Goal: Information Seeking & Learning: Learn about a topic

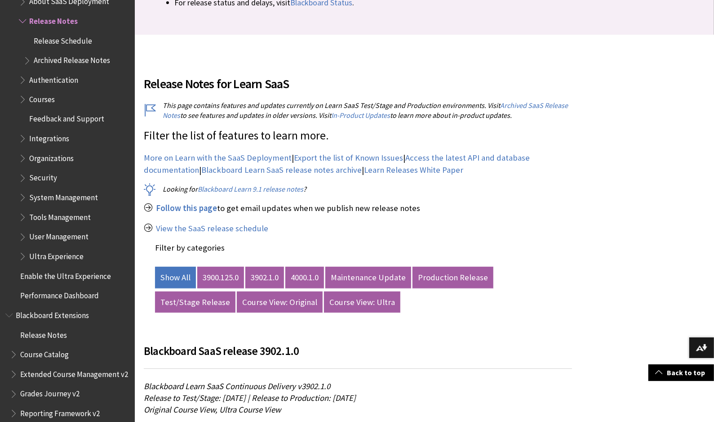
scroll to position [299, 0]
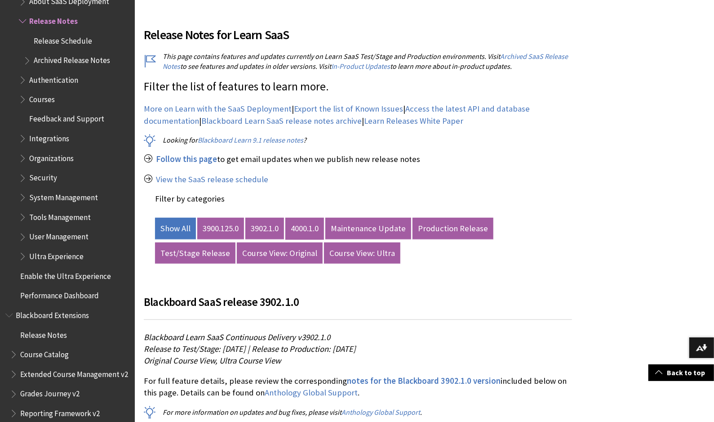
click at [315, 226] on link "4000.1.0" at bounding box center [305, 229] width 39 height 22
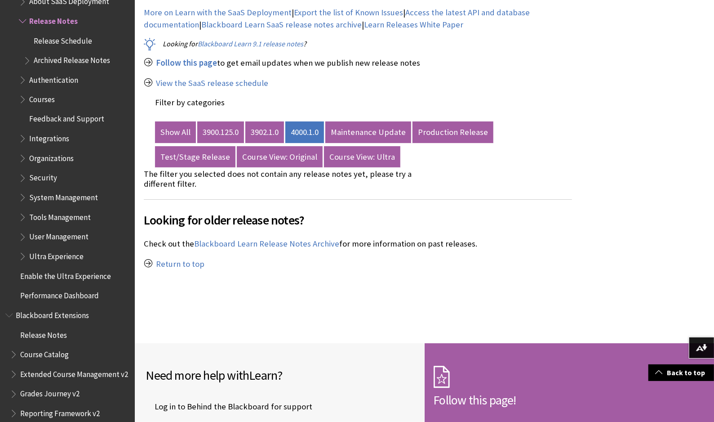
scroll to position [399, 0]
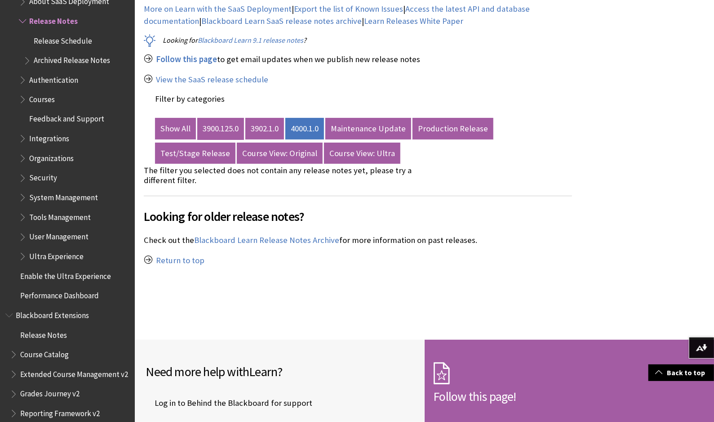
click at [229, 129] on link "3900.125.0" at bounding box center [220, 129] width 47 height 22
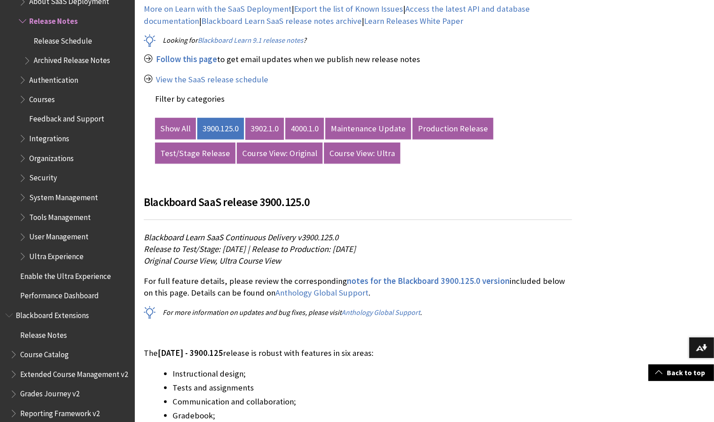
click at [275, 127] on link "3902.1.0" at bounding box center [264, 129] width 39 height 22
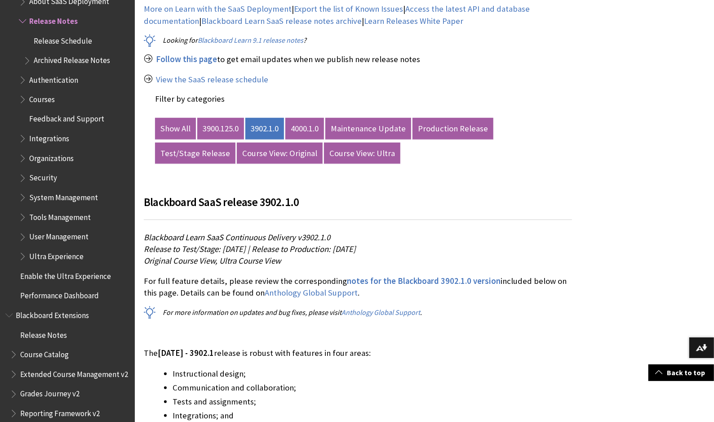
click at [561, 176] on h2 at bounding box center [358, 181] width 428 height 11
click at [317, 114] on ul "Show All 3900.125.0 3902.1.0 4000.1.0 Maintenance Update Production Release Tes…" at bounding box center [363, 120] width 417 height 16
click at [278, 129] on link "3902.1.0" at bounding box center [264, 129] width 39 height 22
click at [313, 130] on link "4000.1.0" at bounding box center [305, 129] width 39 height 22
click at [277, 119] on link "3902.1.0" at bounding box center [264, 129] width 39 height 22
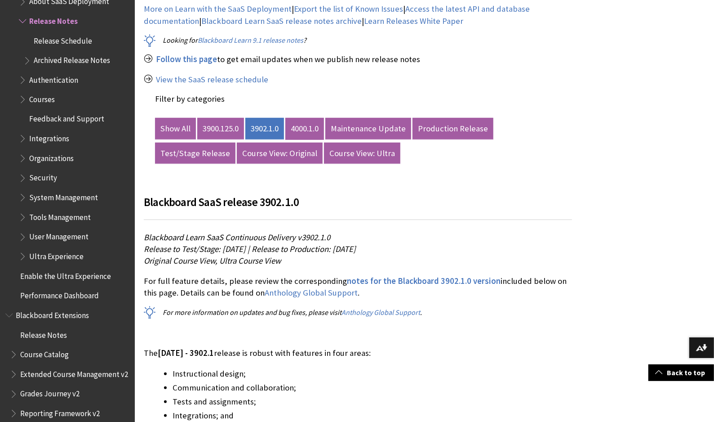
click at [307, 126] on link "4000.1.0" at bounding box center [305, 129] width 39 height 22
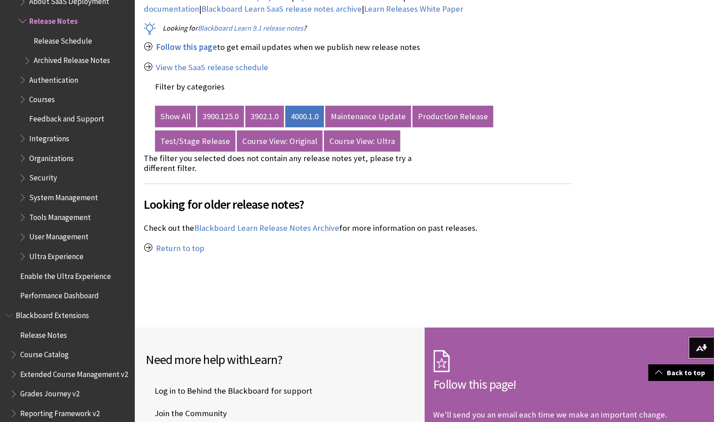
scroll to position [450, 0]
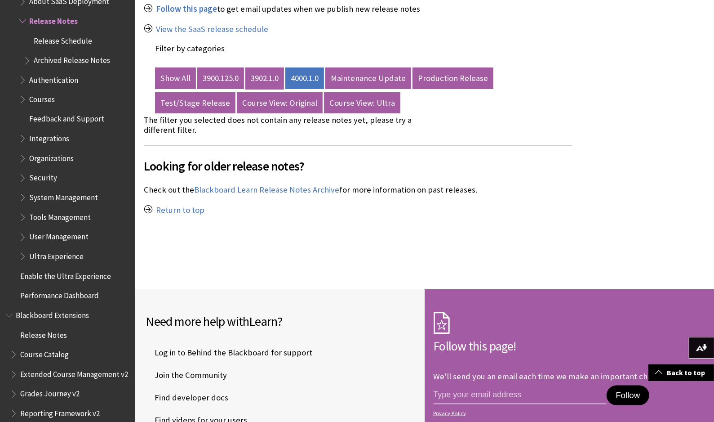
click at [270, 77] on link "3902.1.0" at bounding box center [264, 78] width 39 height 22
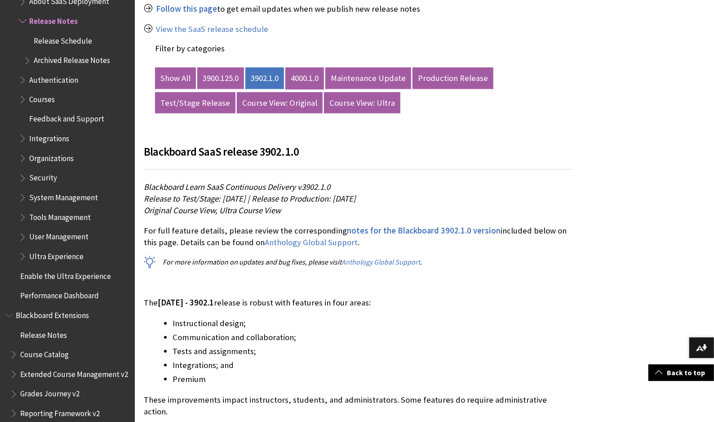
click at [303, 73] on link "4000.1.0" at bounding box center [305, 78] width 39 height 22
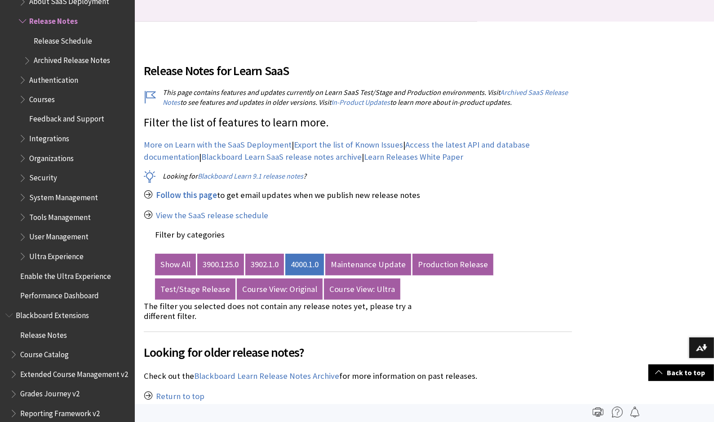
scroll to position [250, 0]
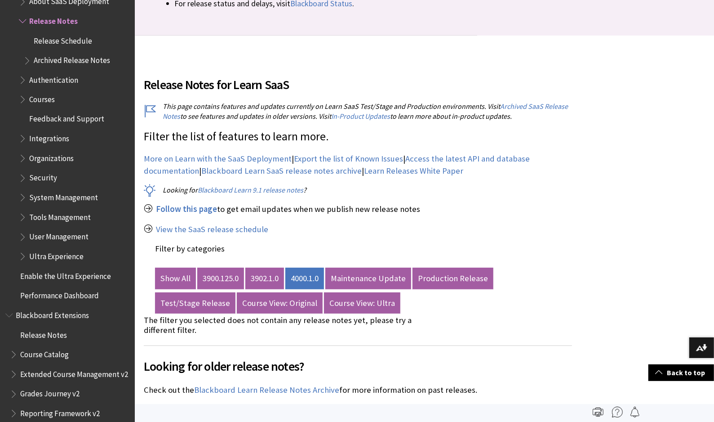
click at [616, 214] on div "Filter by Category Show All Course View: Original ?" at bounding box center [425, 263] width 580 height 454
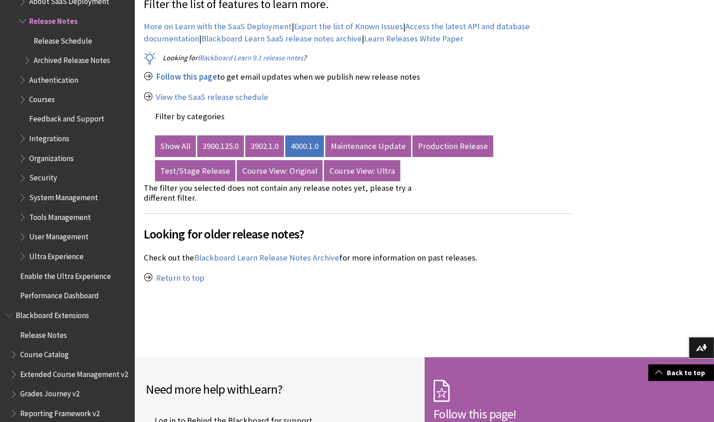
scroll to position [399, 0]
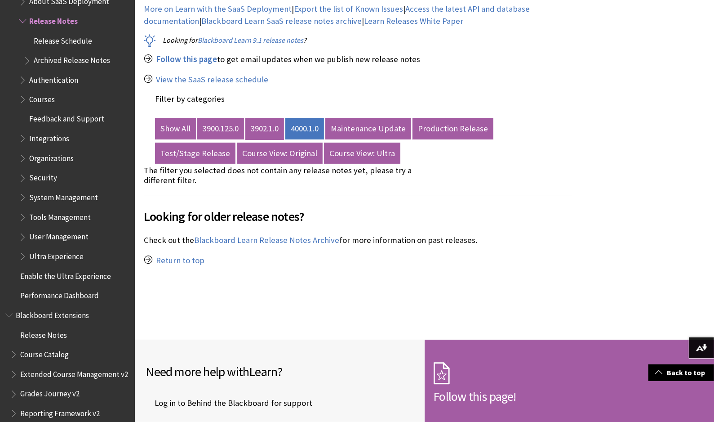
click at [263, 128] on link "3902.1.0" at bounding box center [264, 129] width 39 height 22
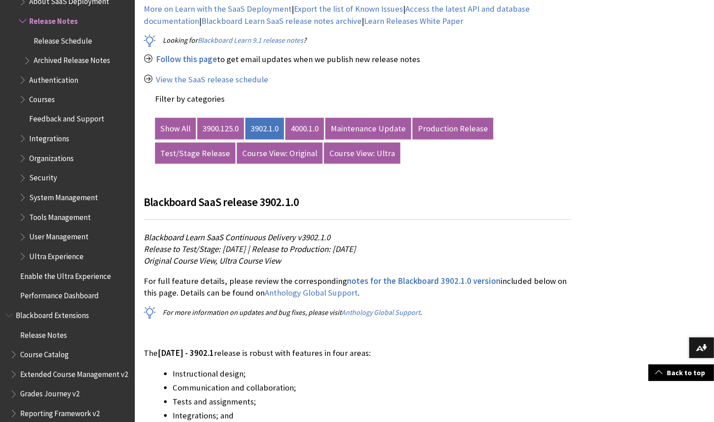
click at [305, 127] on link "4000.1.0" at bounding box center [305, 129] width 39 height 22
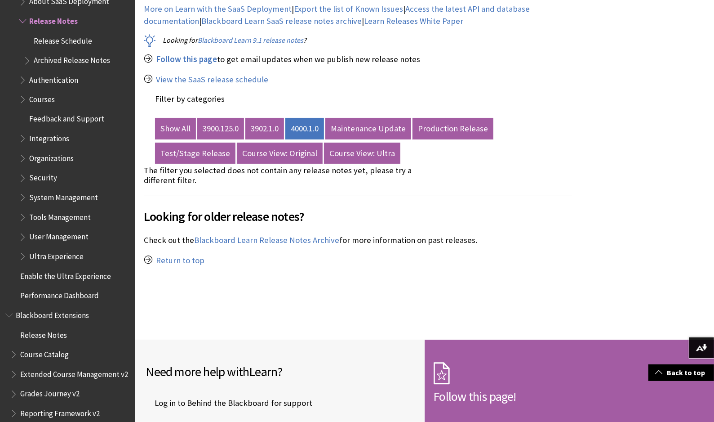
click at [643, 120] on div "Filter by Category Show All Course View: Original ?" at bounding box center [425, 113] width 580 height 454
drag, startPoint x: 613, startPoint y: 204, endPoint x: 594, endPoint y: 199, distance: 19.6
click at [609, 204] on div "Filter by Category Show All Course View: Original ?" at bounding box center [425, 113] width 580 height 454
click at [270, 130] on link "3902.1.0" at bounding box center [264, 129] width 39 height 22
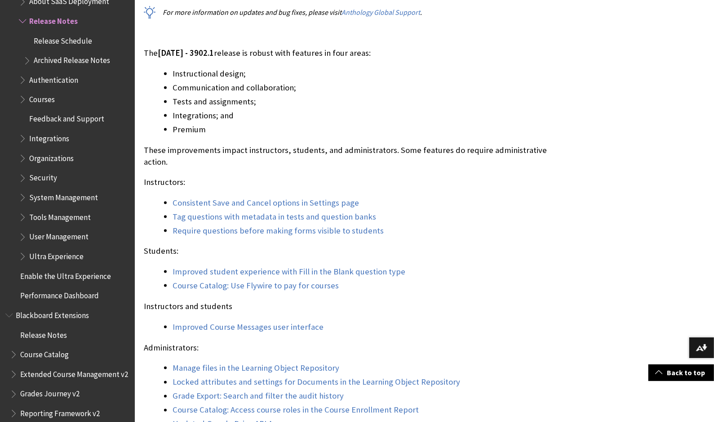
scroll to position [849, 0]
